Goal: Task Accomplishment & Management: Use online tool/utility

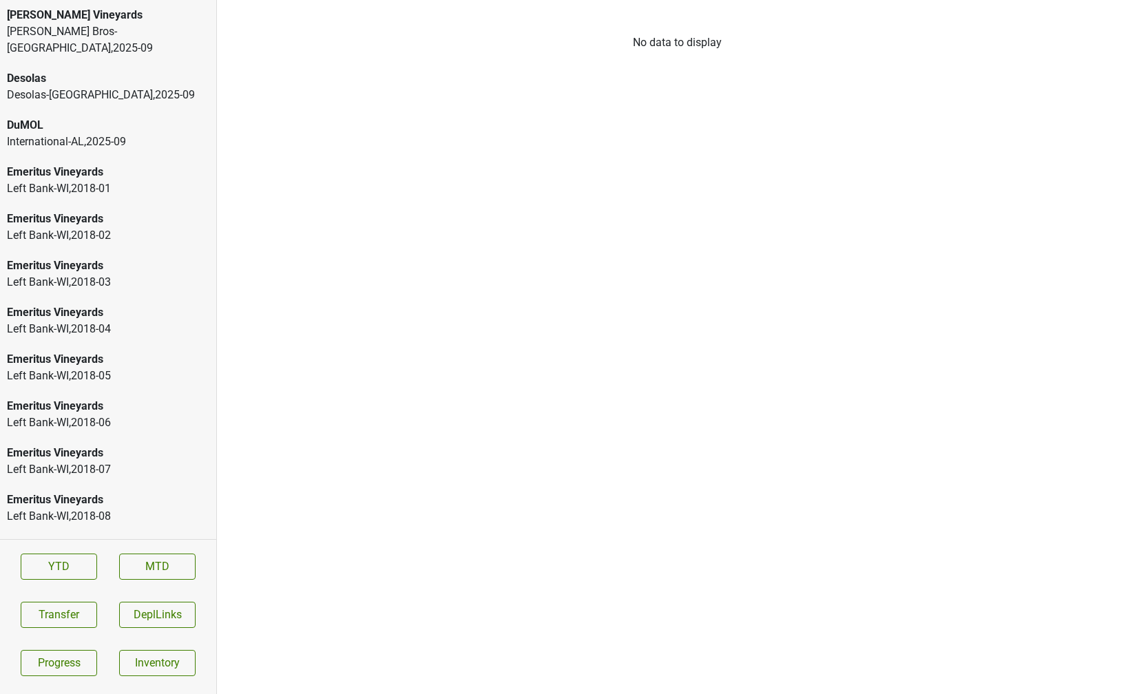
click at [108, 29] on div "[PERSON_NAME] Bros-[GEOGRAPHIC_DATA] , 2025 - 09" at bounding box center [108, 39] width 202 height 33
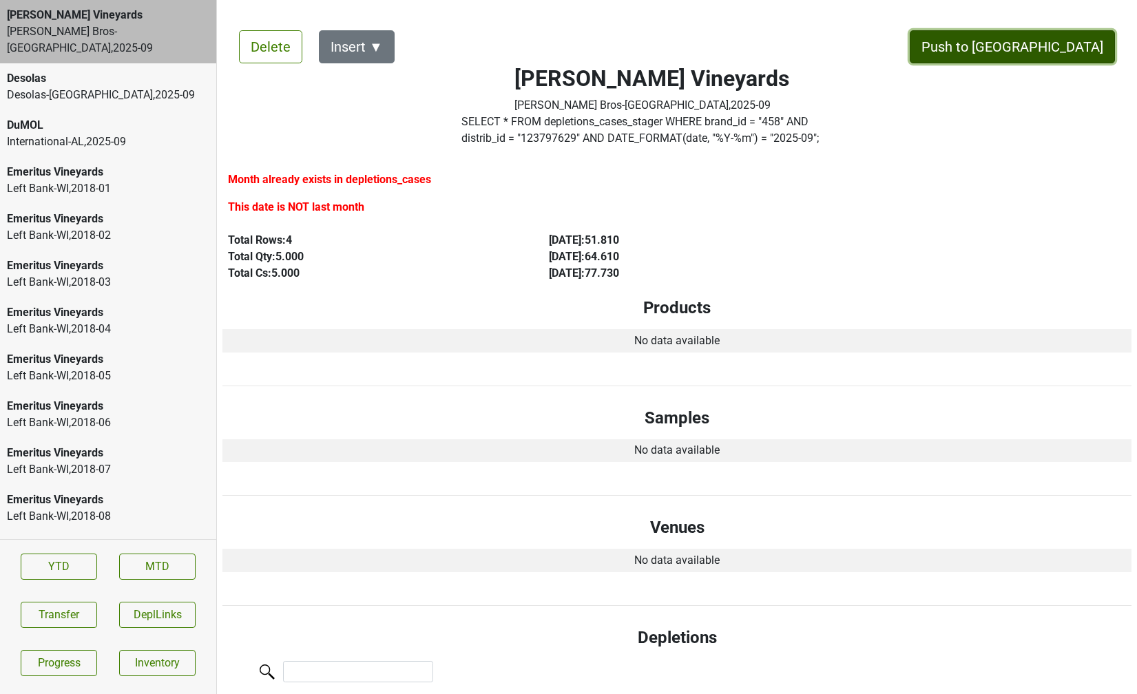
click at [1052, 52] on button "Push to [GEOGRAPHIC_DATA]" at bounding box center [1012, 46] width 205 height 33
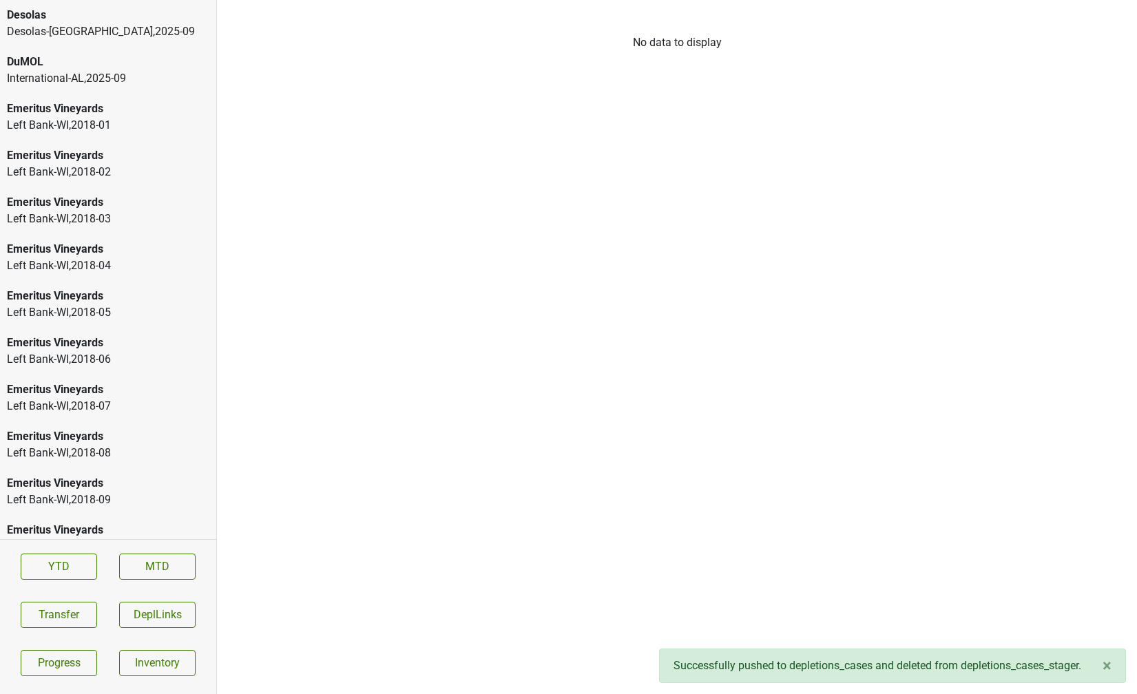
click at [109, 14] on div "Desolas" at bounding box center [108, 15] width 202 height 17
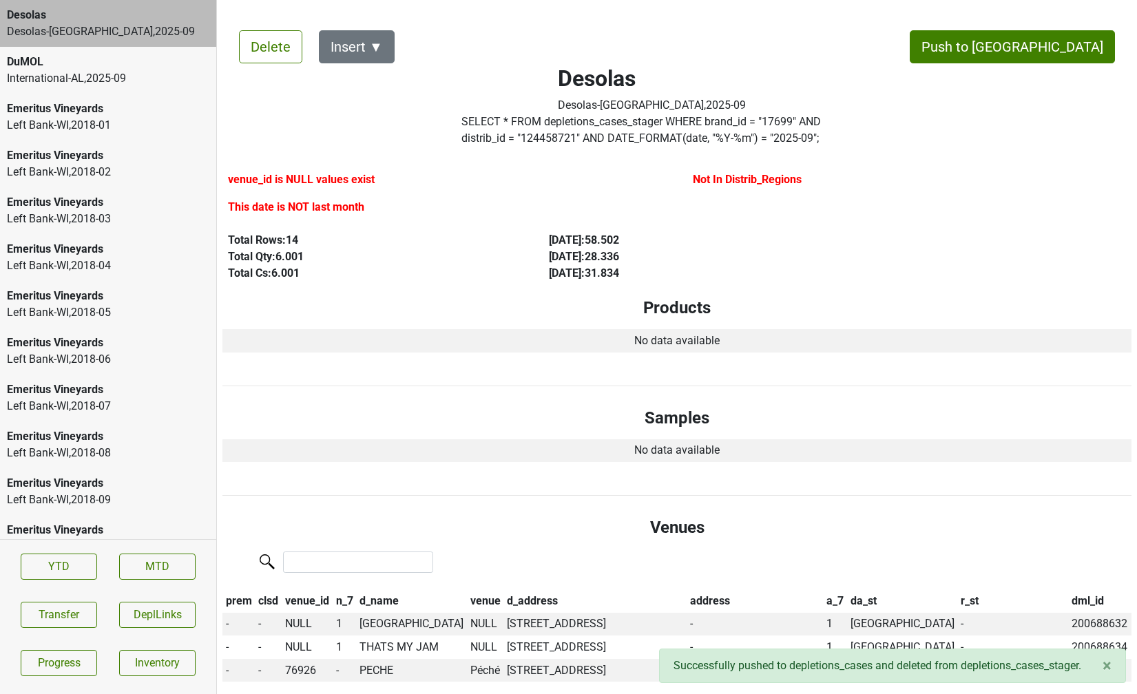
click at [61, 81] on div "International-AL , 2025 - 09" at bounding box center [108, 78] width 202 height 17
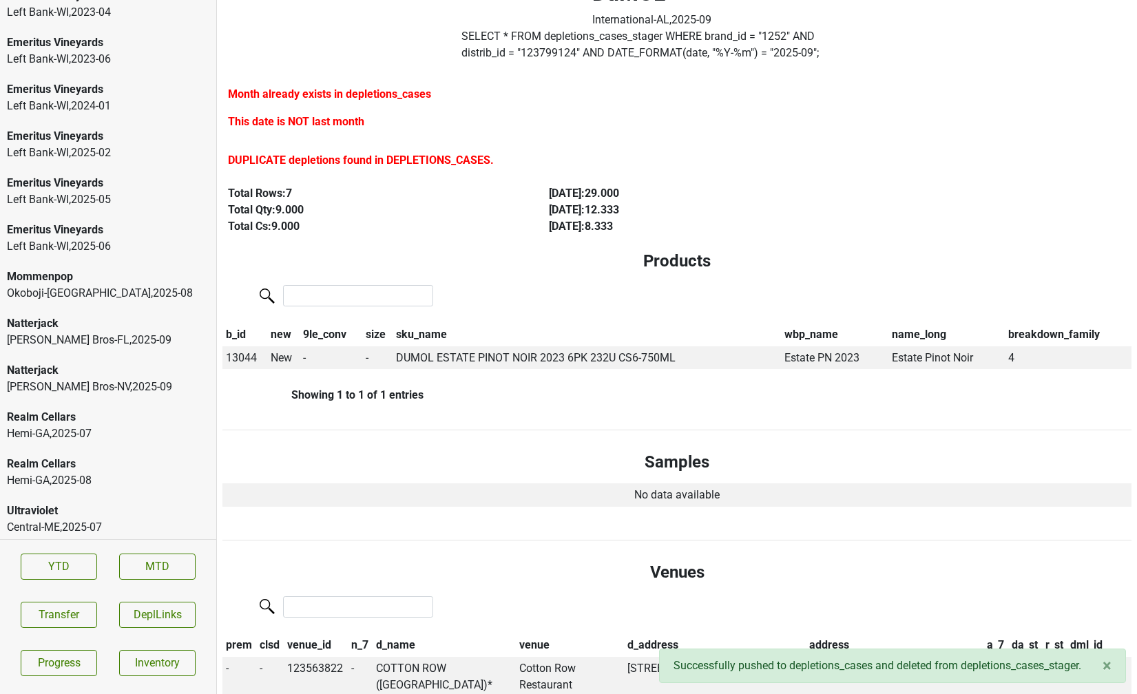
scroll to position [2177, 0]
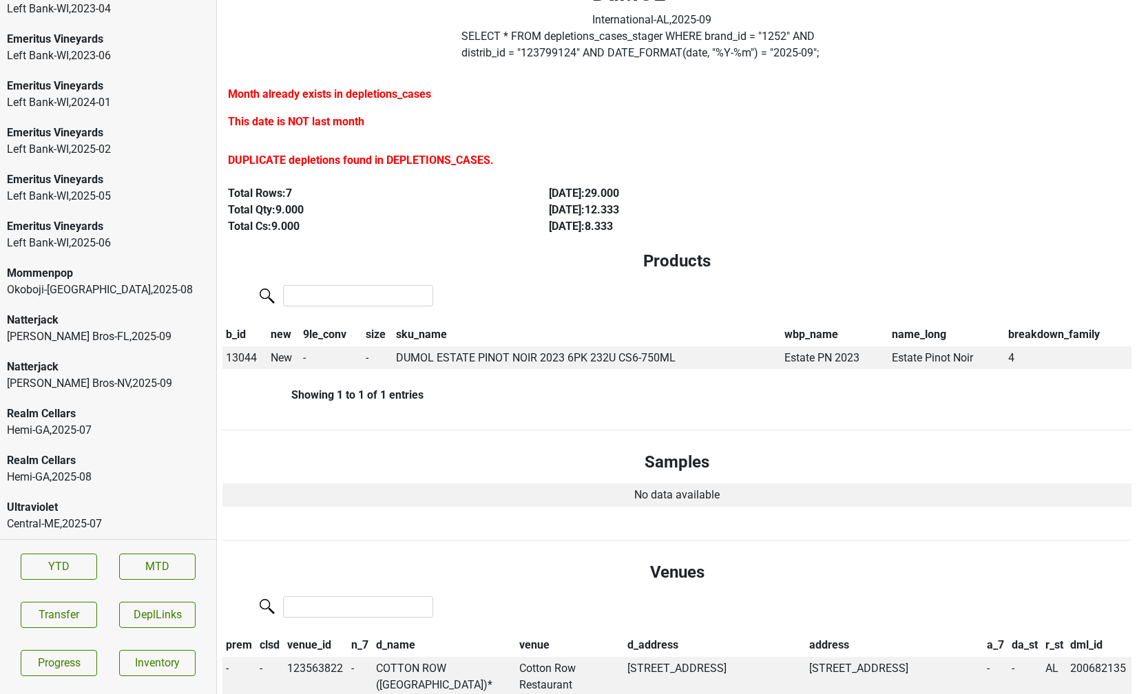
click at [118, 466] on div "Realm Cellars" at bounding box center [108, 460] width 202 height 17
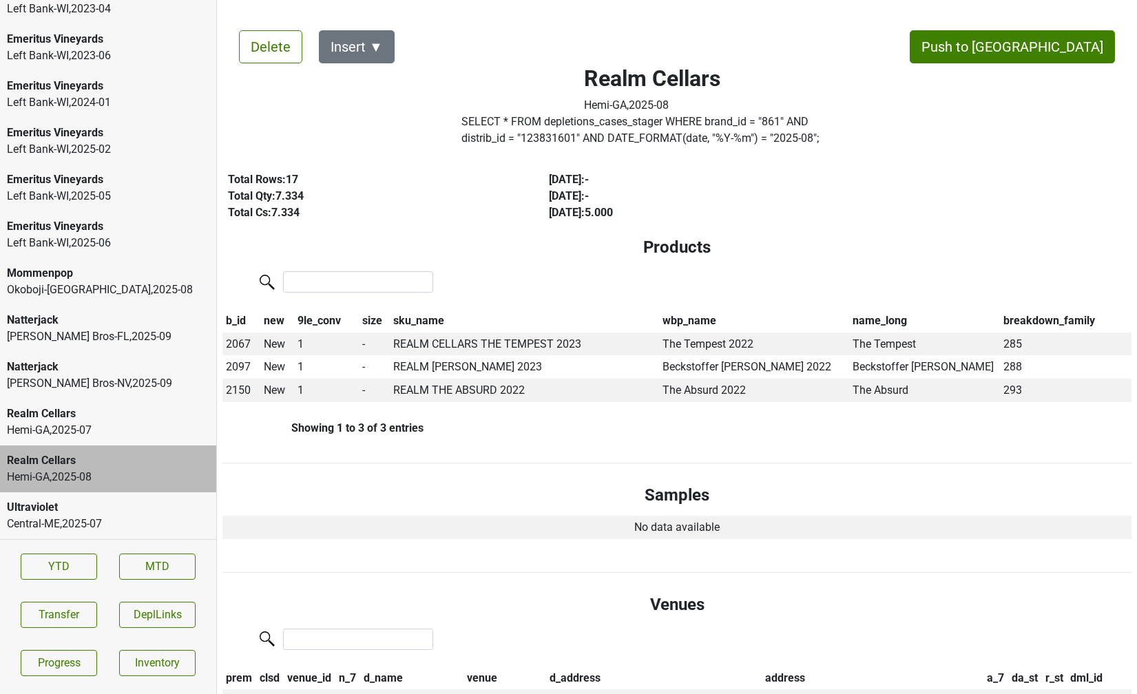
click at [117, 433] on div "Hemi-[GEOGRAPHIC_DATA] , 2025 - 07" at bounding box center [108, 430] width 202 height 17
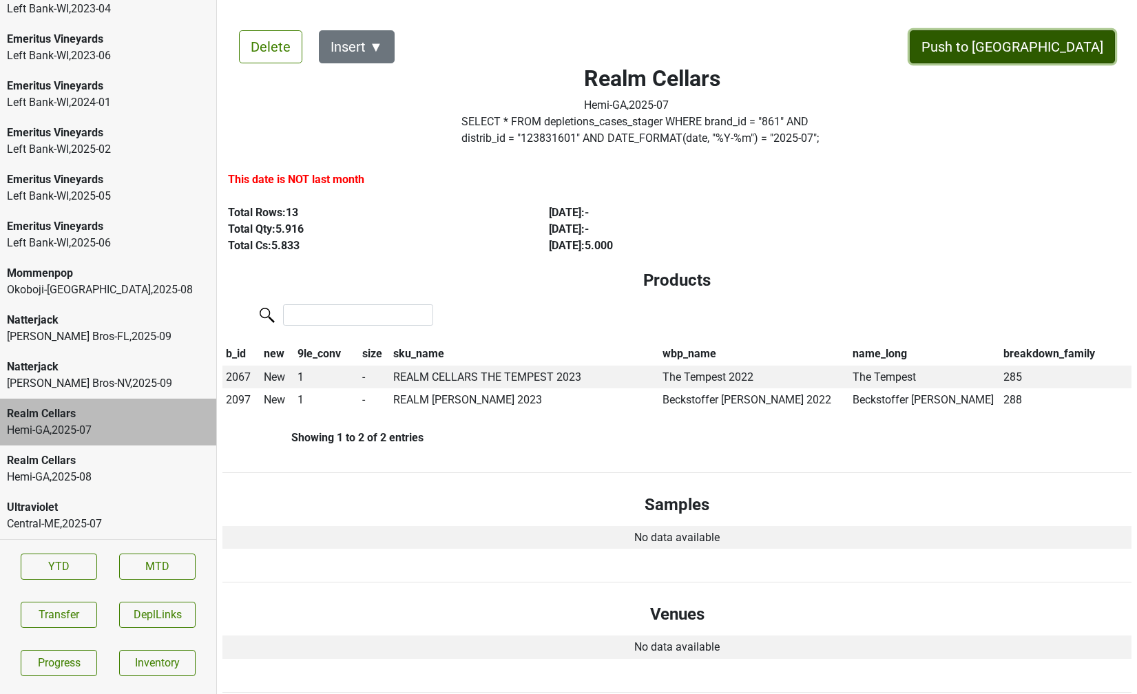
click at [1063, 48] on button "Push to [GEOGRAPHIC_DATA]" at bounding box center [1012, 46] width 205 height 33
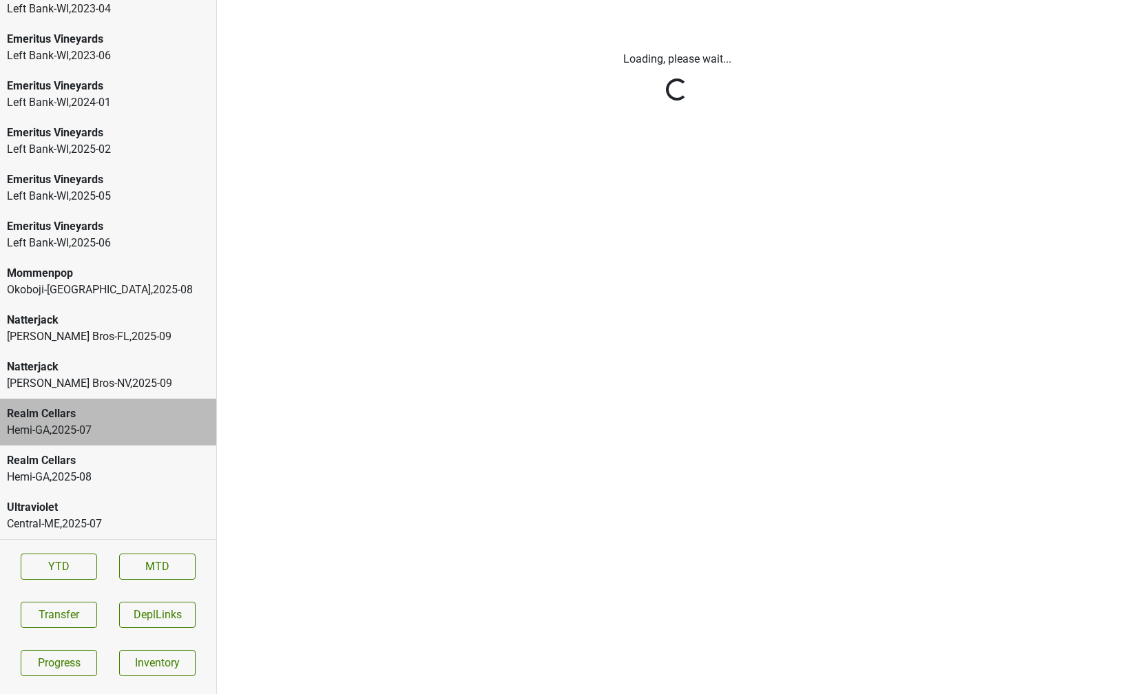
scroll to position [2130, 0]
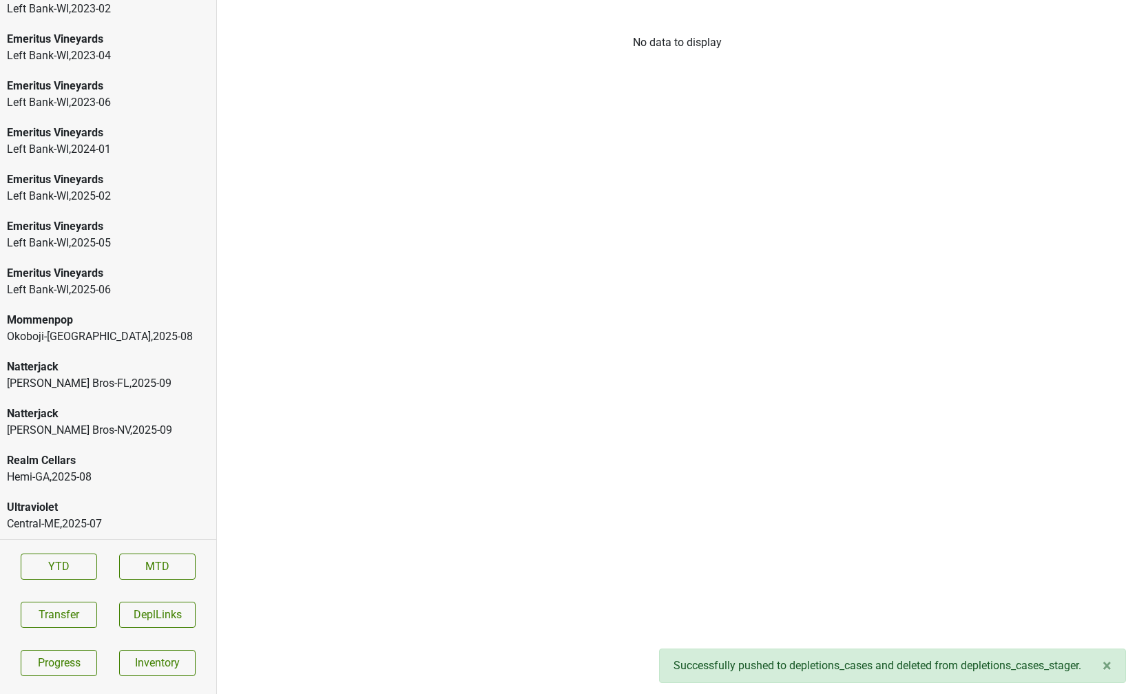
click at [28, 463] on div "Realm Cellars" at bounding box center [108, 460] width 202 height 17
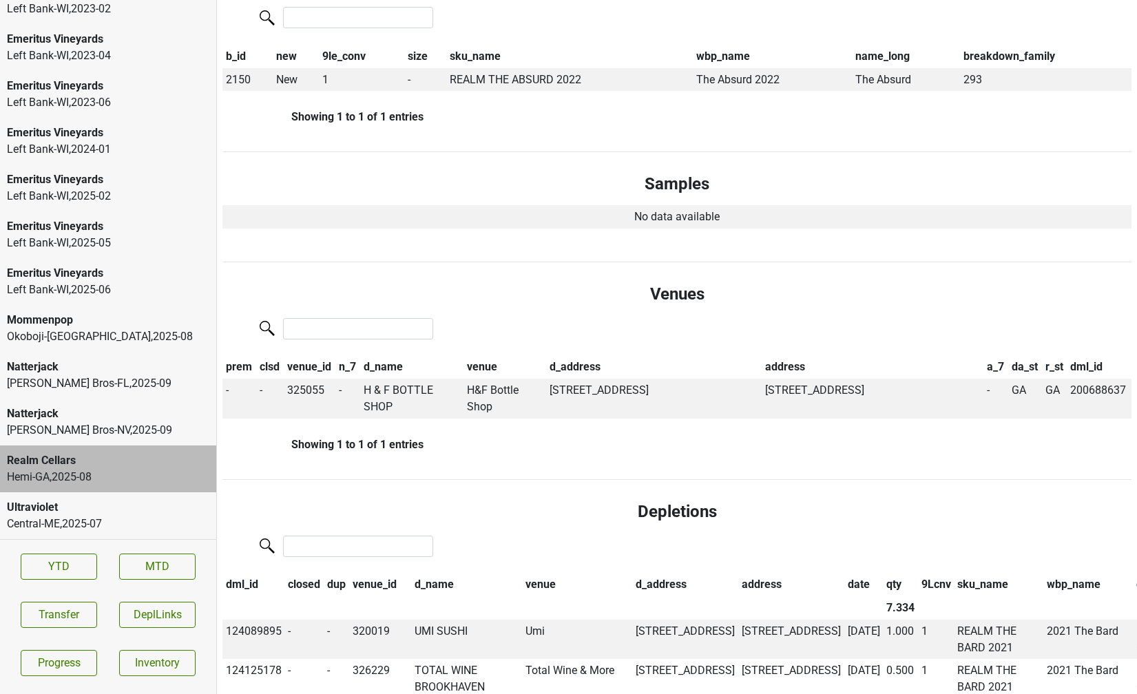
scroll to position [0, 0]
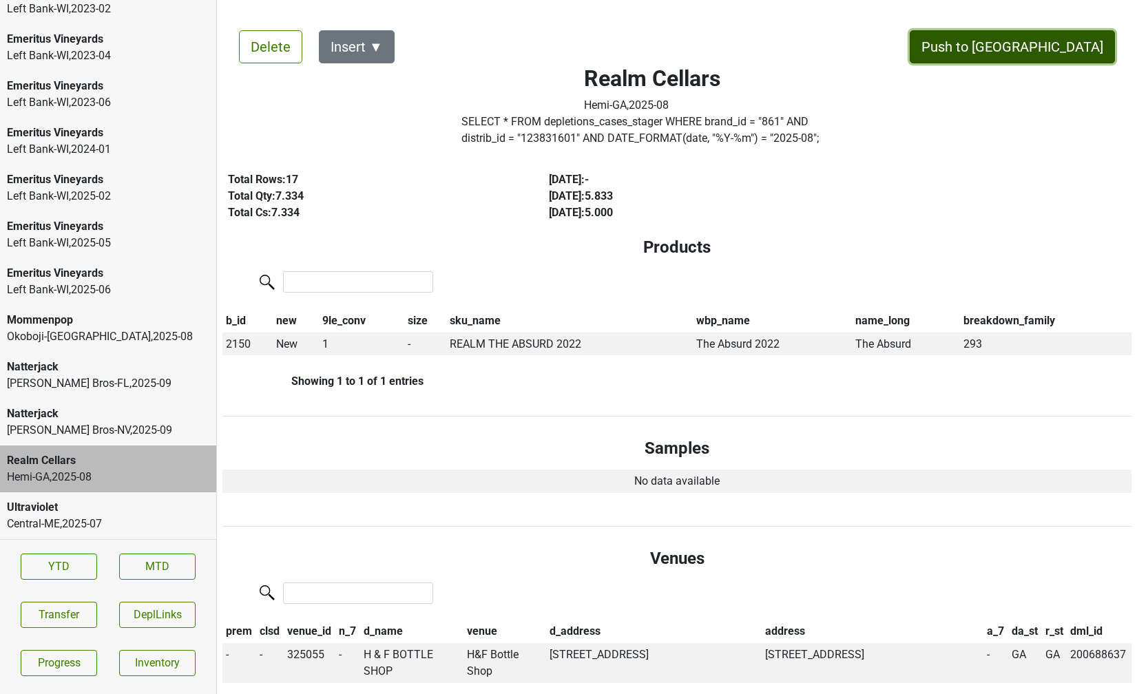
click at [1056, 52] on button "Push to [GEOGRAPHIC_DATA]" at bounding box center [1012, 46] width 205 height 33
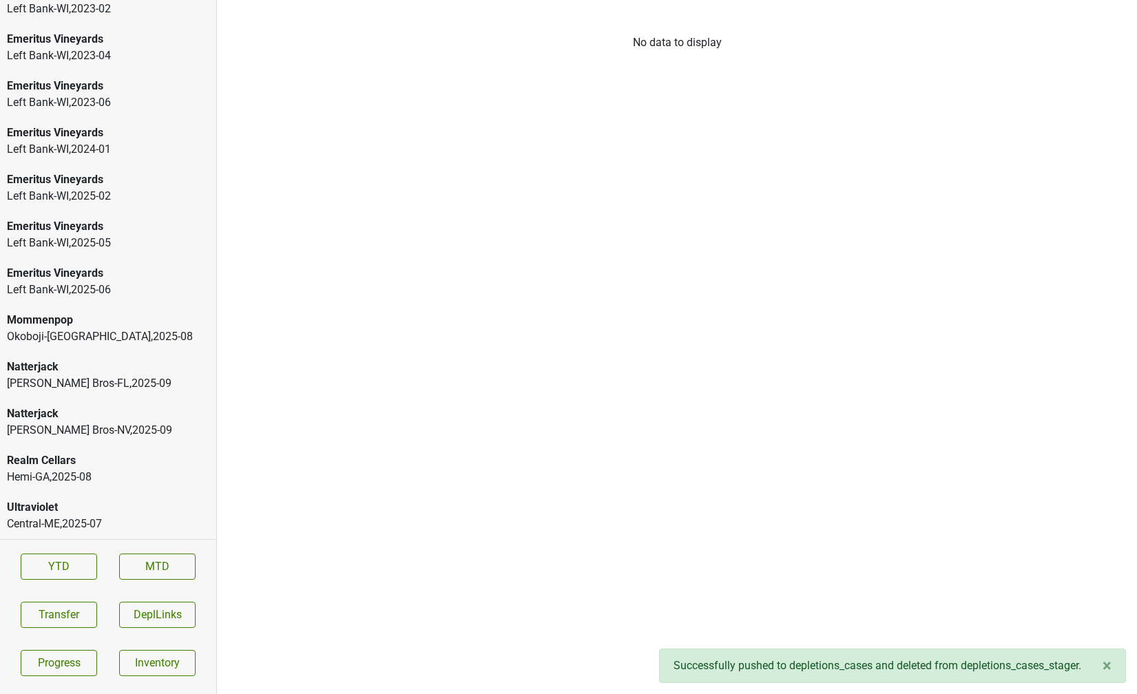
scroll to position [2083, 0]
click at [90, 413] on div "Natterjack" at bounding box center [108, 414] width 202 height 17
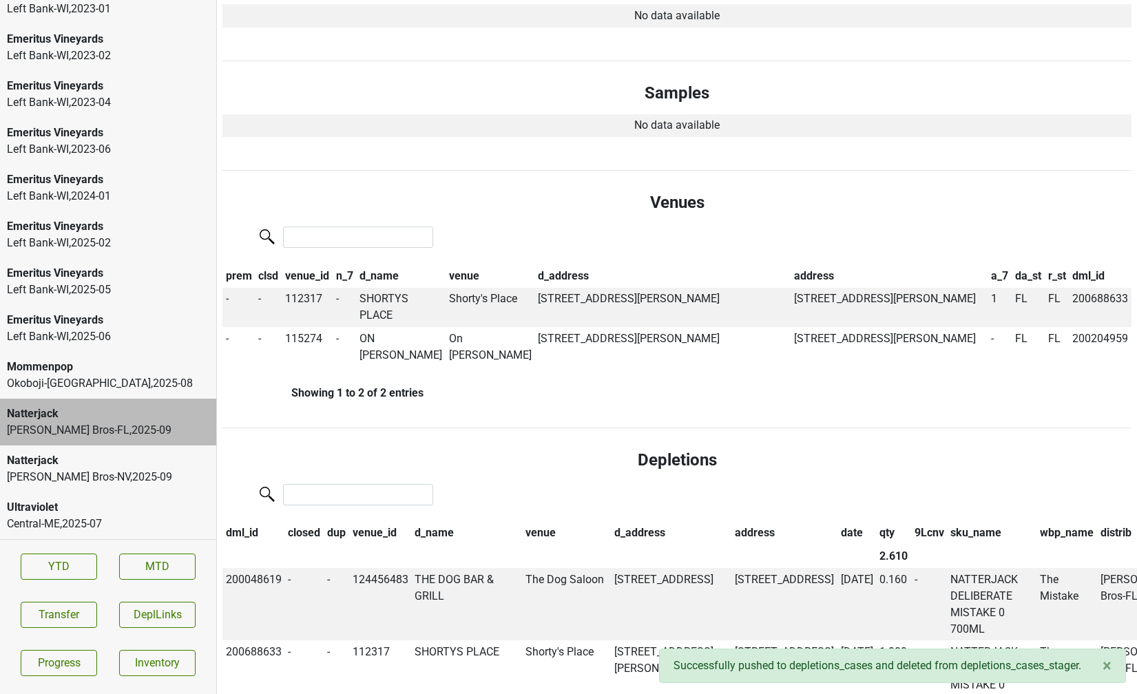
scroll to position [0, 0]
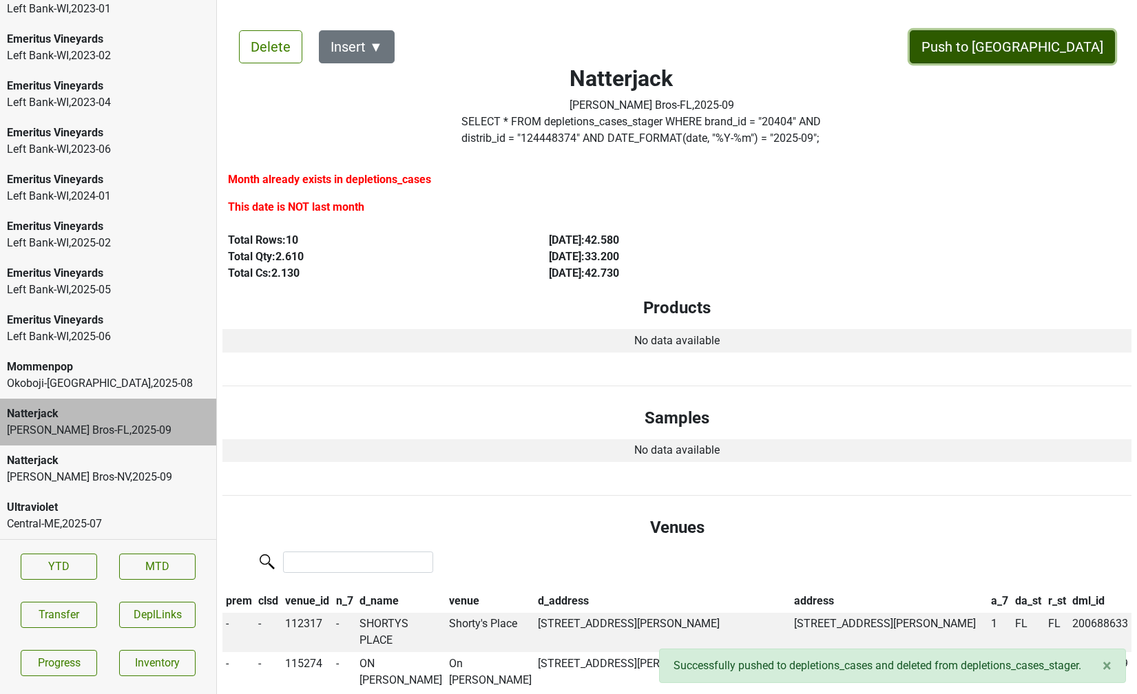
click at [1054, 40] on button "Push to [GEOGRAPHIC_DATA]" at bounding box center [1012, 46] width 205 height 33
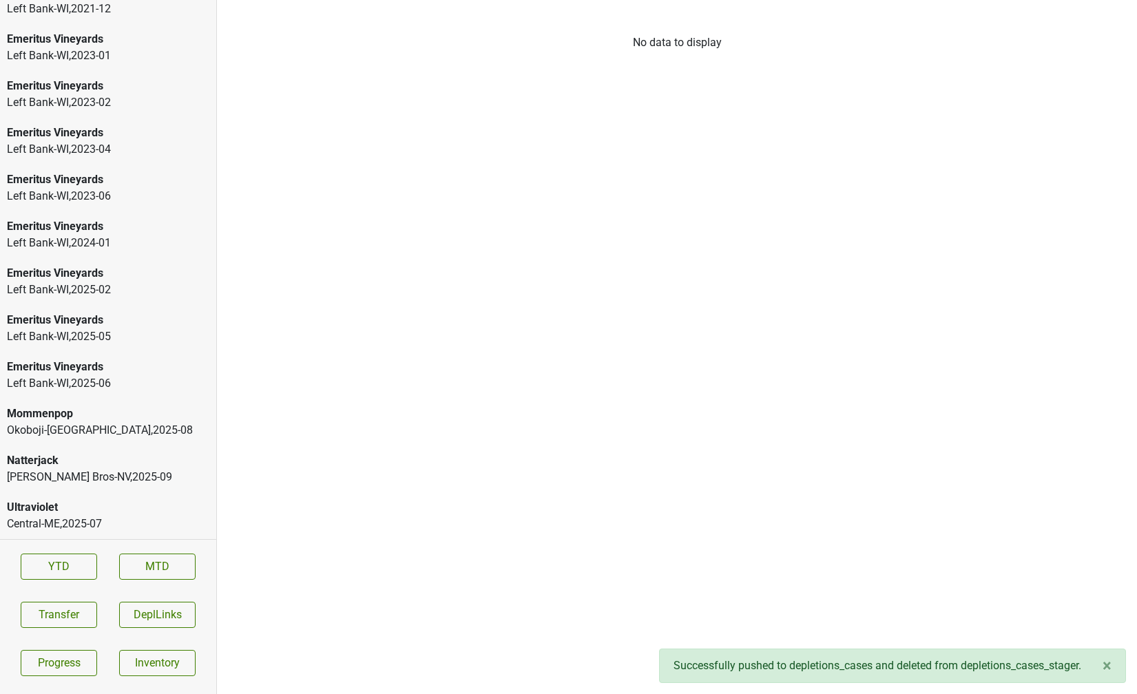
scroll to position [2036, 0]
click at [87, 462] on div "Natterjack" at bounding box center [108, 460] width 202 height 17
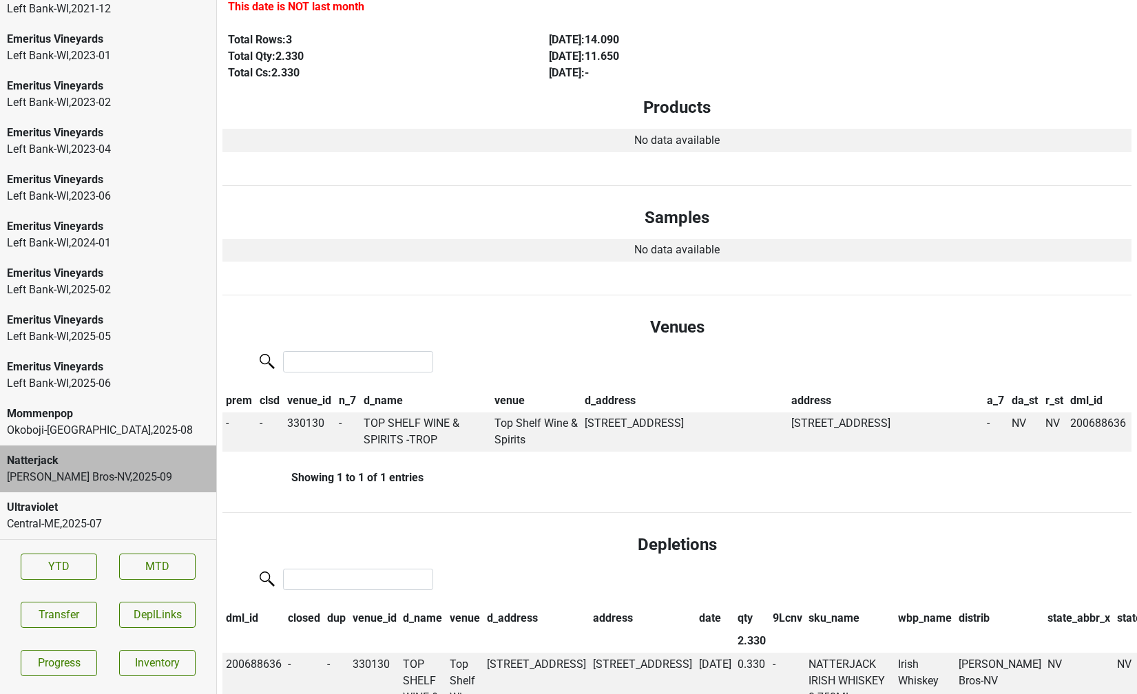
scroll to position [0, 0]
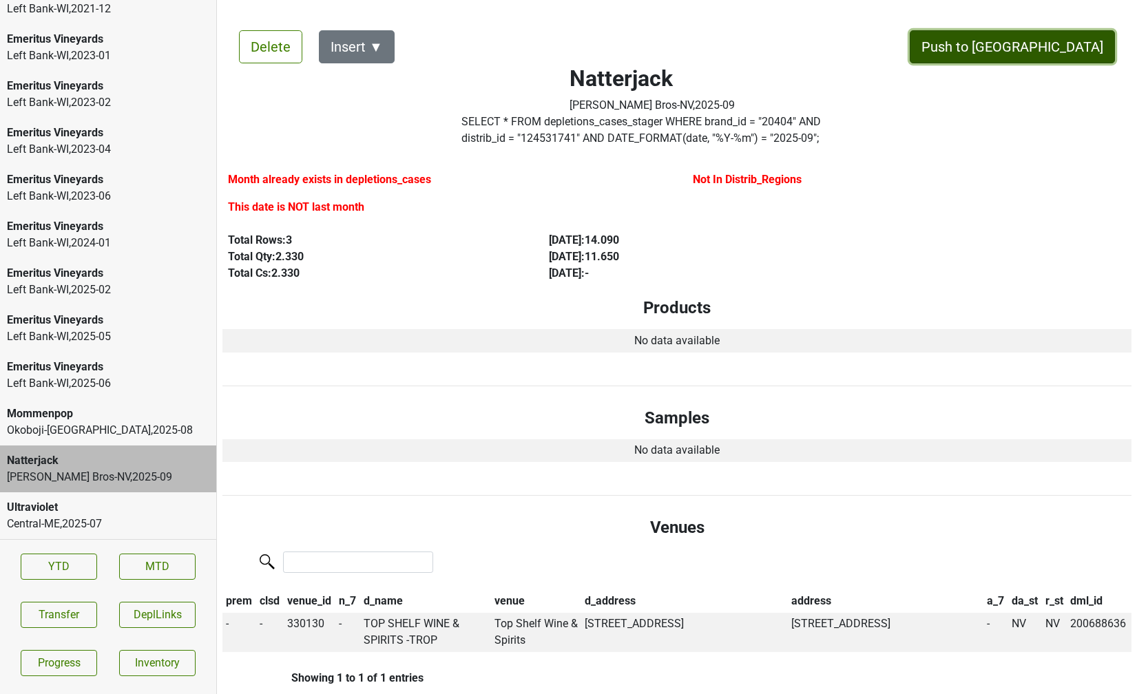
click at [1056, 53] on button "Push to [GEOGRAPHIC_DATA]" at bounding box center [1012, 46] width 205 height 33
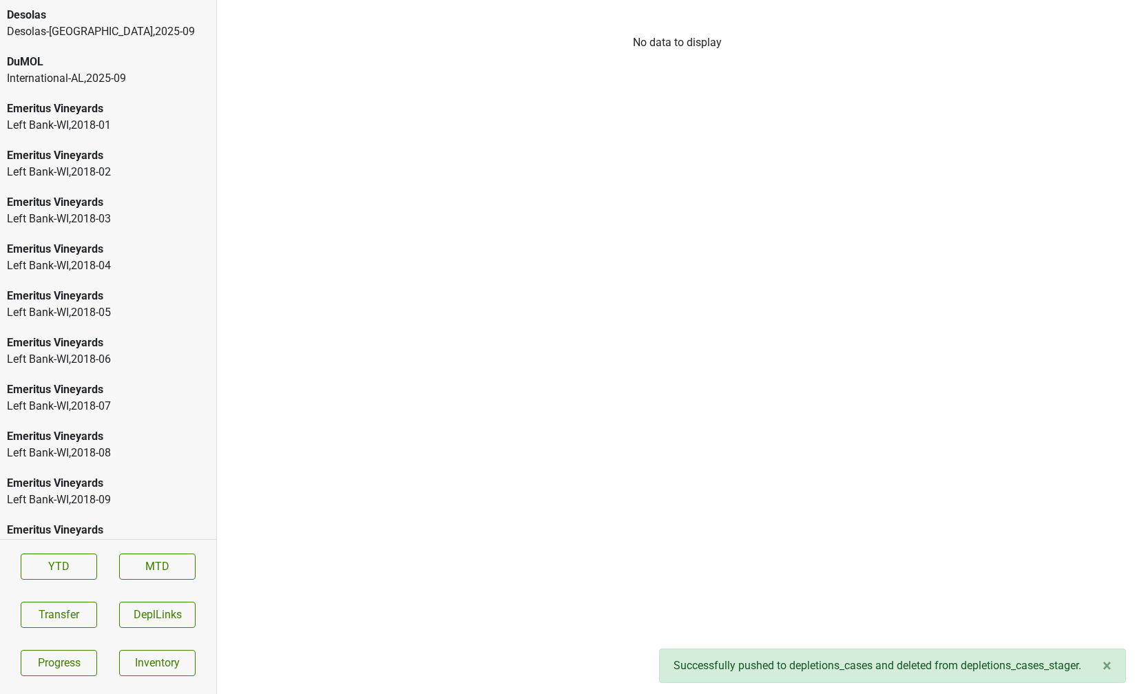
click at [69, 67] on div "DuMOL" at bounding box center [108, 62] width 202 height 17
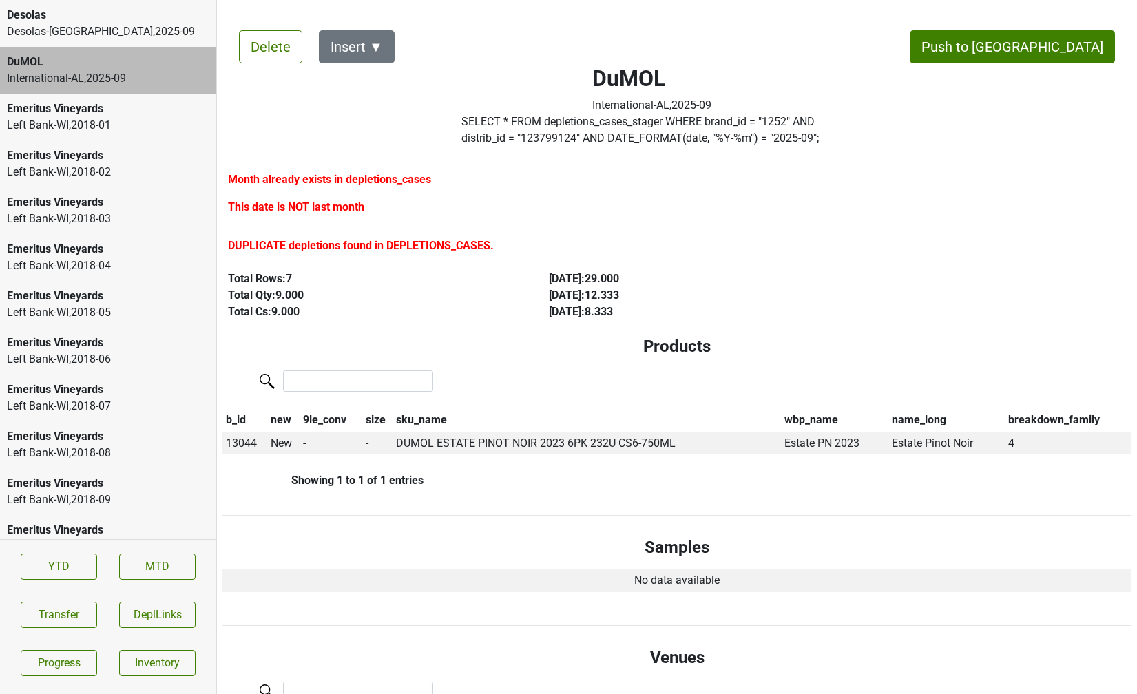
click at [74, 39] on div "[GEOGRAPHIC_DATA]-[GEOGRAPHIC_DATA] , 2025 - 09" at bounding box center [108, 31] width 202 height 17
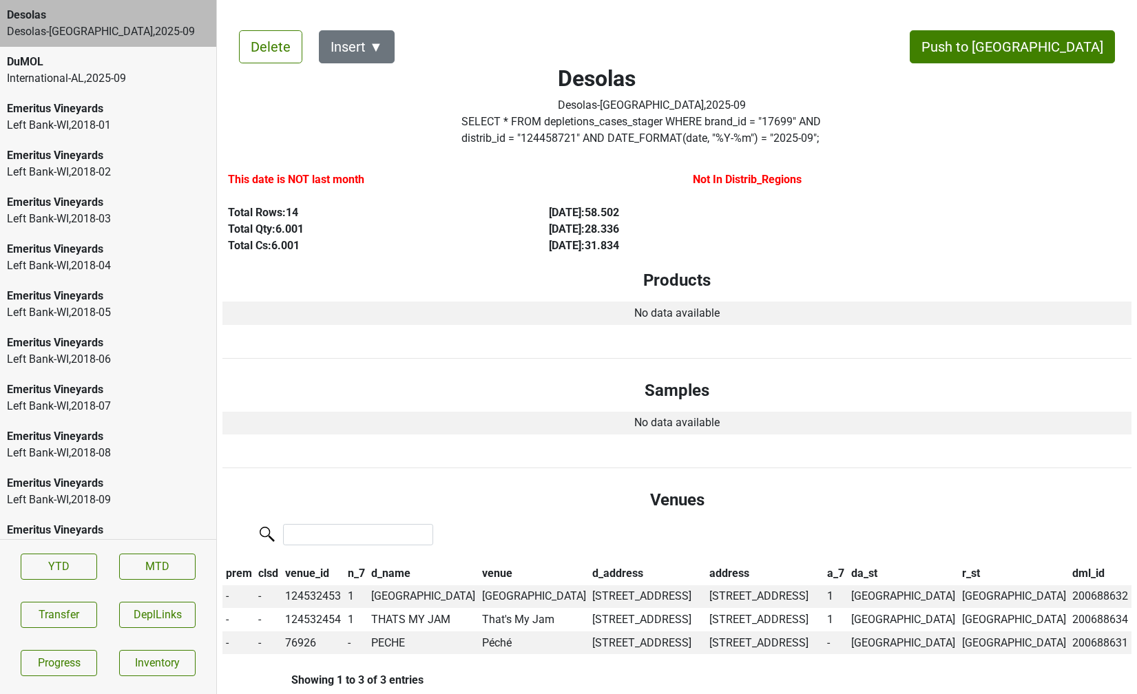
click at [74, 63] on div "DuMOL" at bounding box center [108, 62] width 202 height 17
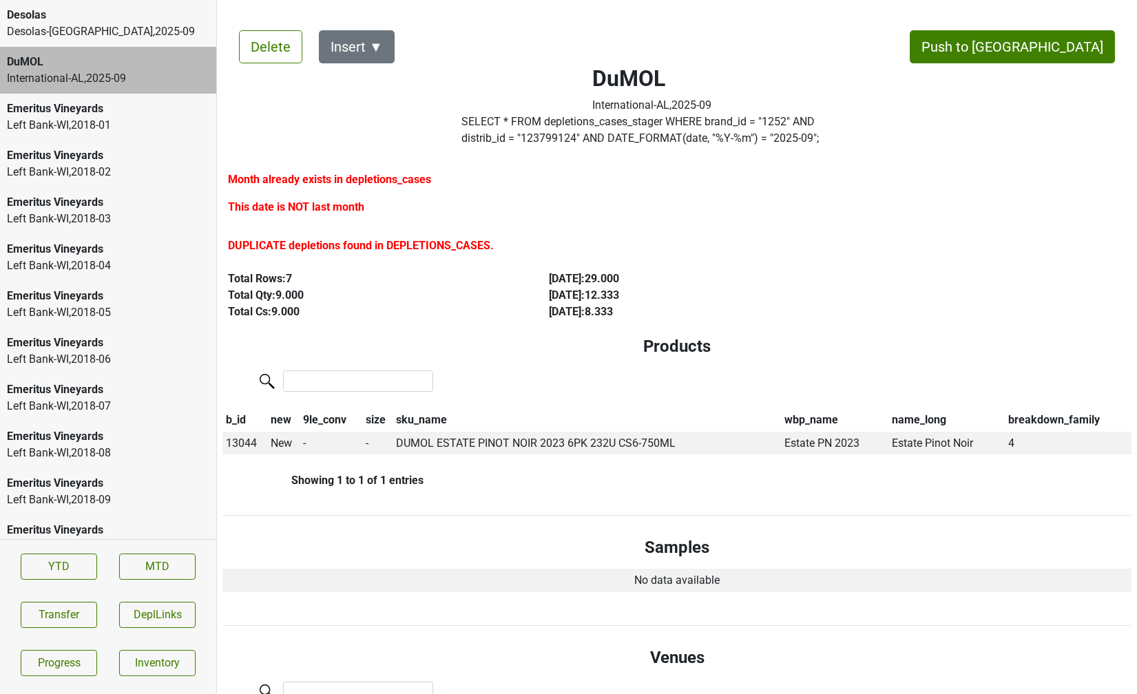
click at [372, 246] on label "DUPLICATE depletions found in DEPLETIONS_CASES." at bounding box center [361, 246] width 266 height 17
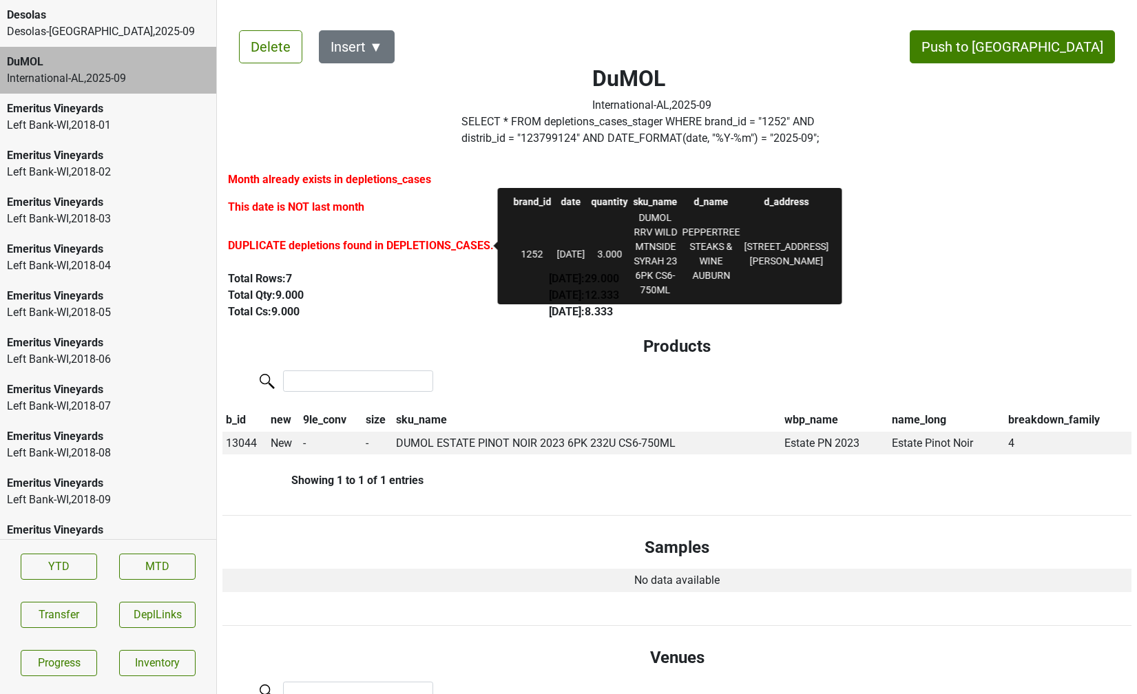
click at [505, 131] on label "SELECT * FROM depletions_cases_stager WHERE brand_id = " 1252 " AND distrib_id …" at bounding box center [652, 130] width 382 height 33
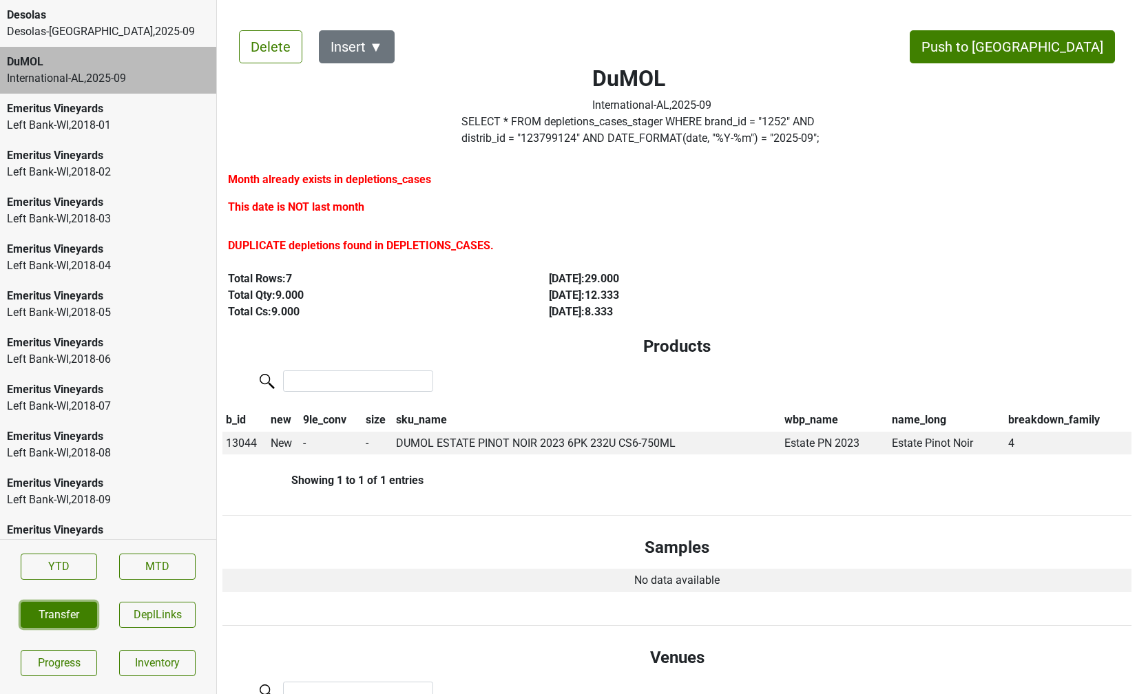
click at [53, 613] on button "Transfer" at bounding box center [59, 615] width 76 height 26
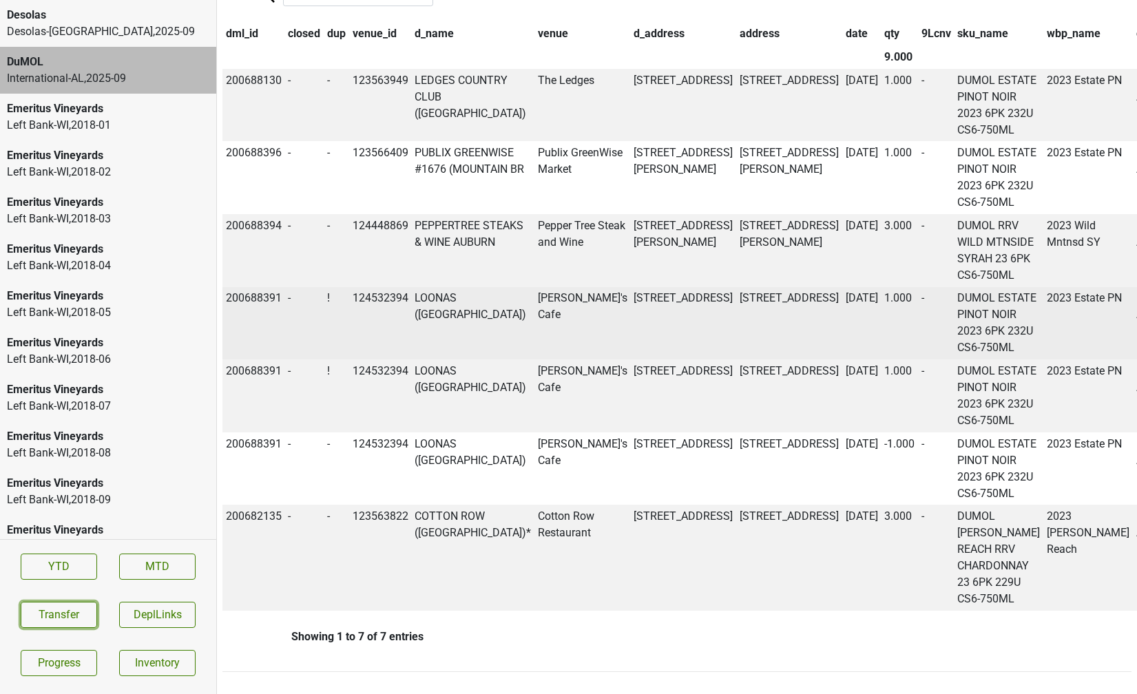
scroll to position [925, 0]
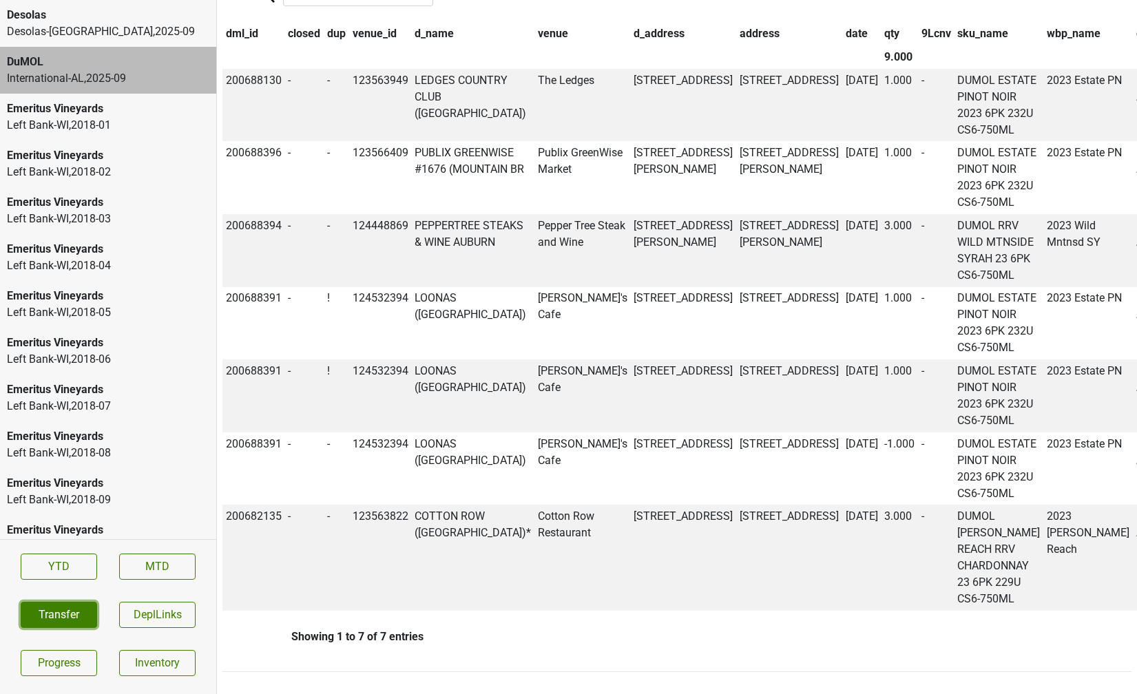
click at [67, 609] on button "Transfer" at bounding box center [59, 615] width 76 height 26
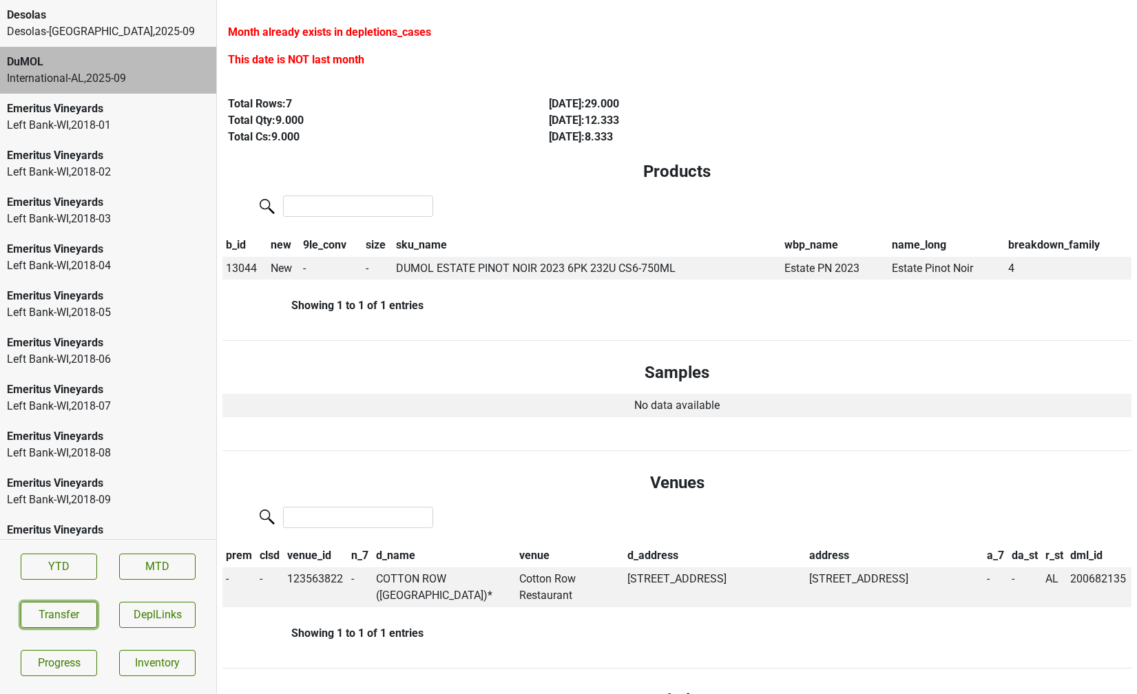
scroll to position [0, 0]
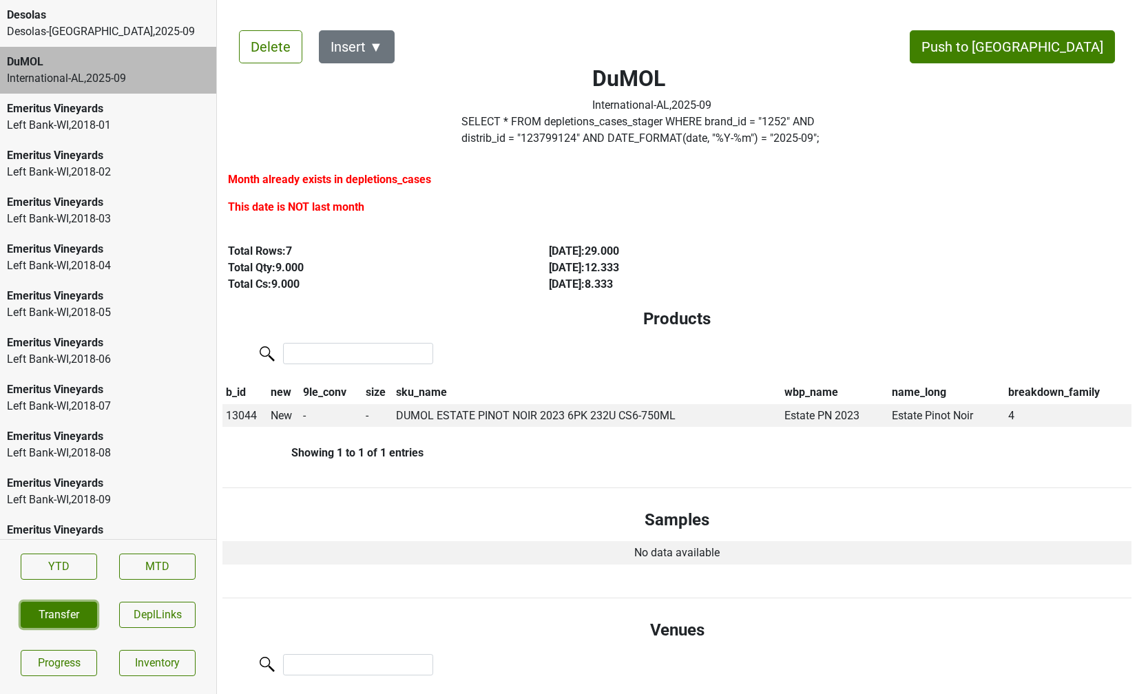
click at [63, 605] on button "Transfer" at bounding box center [59, 615] width 76 height 26
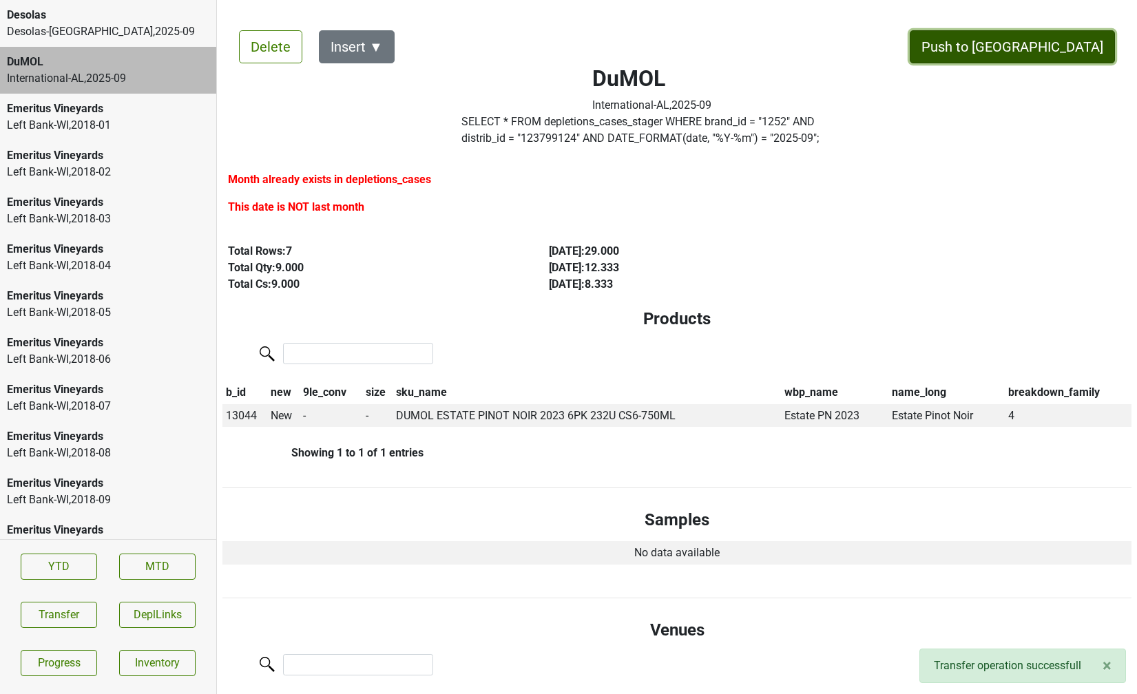
click at [1045, 44] on button "Push to [GEOGRAPHIC_DATA]" at bounding box center [1012, 46] width 205 height 33
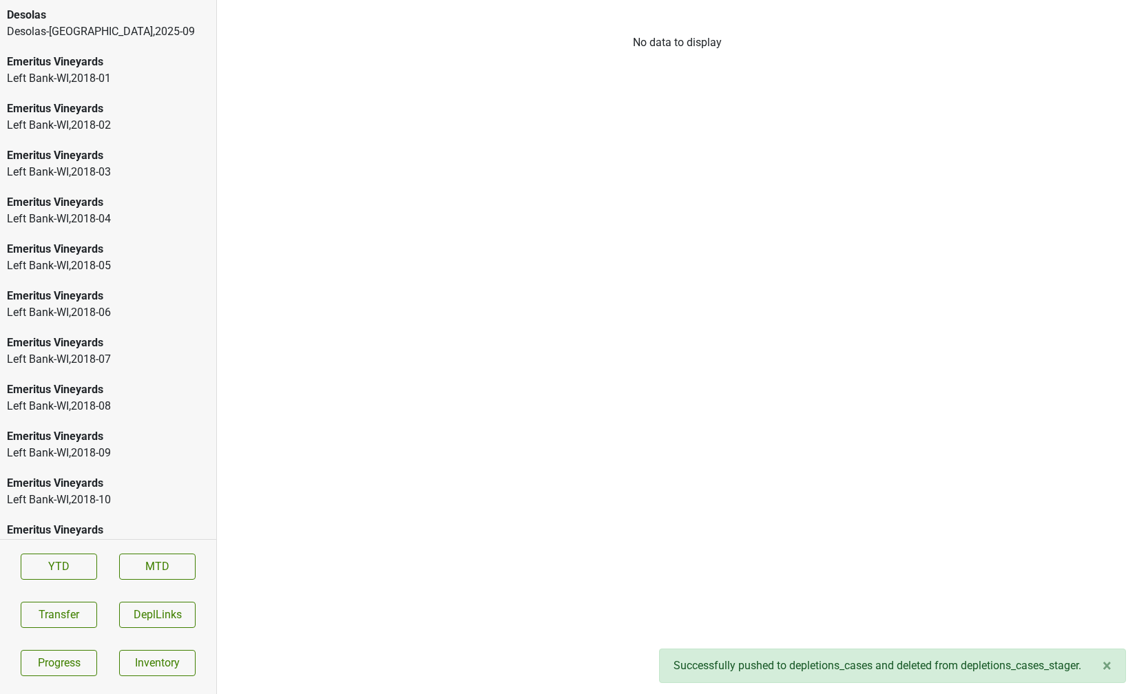
click at [121, 26] on div "[GEOGRAPHIC_DATA]-[GEOGRAPHIC_DATA] , 2025 - 09" at bounding box center [108, 31] width 202 height 17
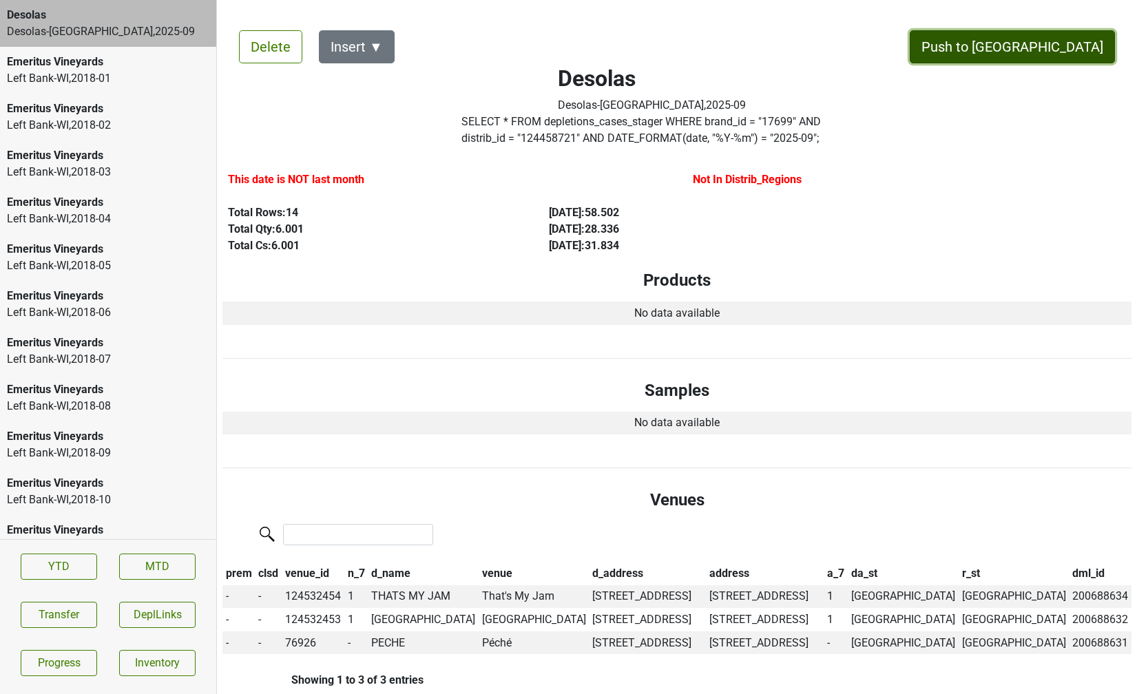
click at [1072, 55] on button "Push to [GEOGRAPHIC_DATA]" at bounding box center [1012, 46] width 205 height 33
